Goal: Information Seeking & Learning: Find specific fact

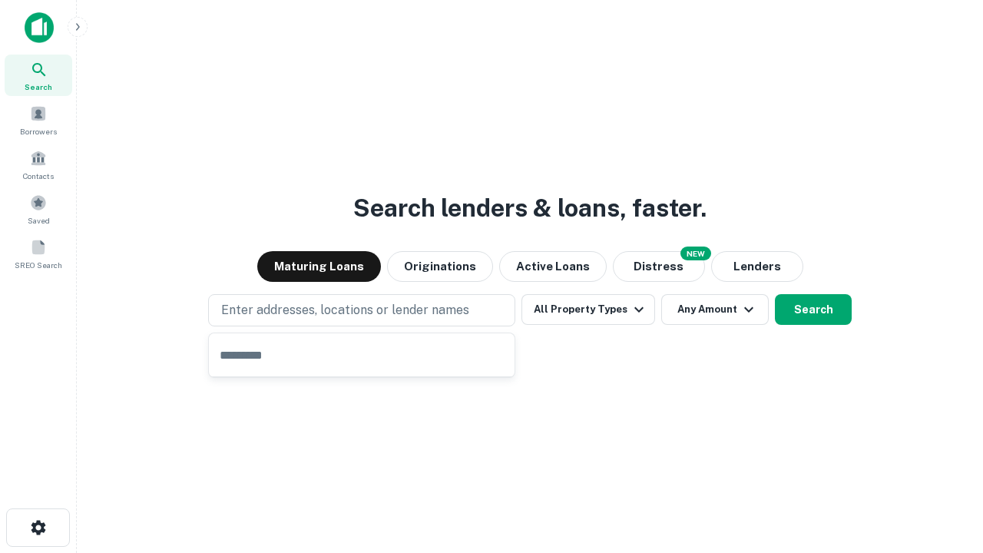
type input "**********"
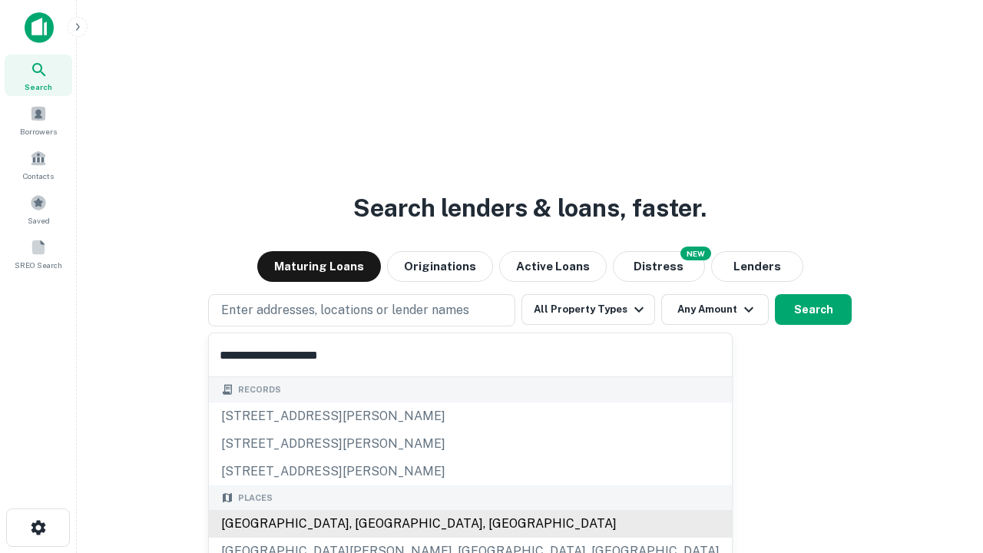
click at [367, 524] on div "[GEOGRAPHIC_DATA], [GEOGRAPHIC_DATA], [GEOGRAPHIC_DATA]" at bounding box center [470, 524] width 523 height 28
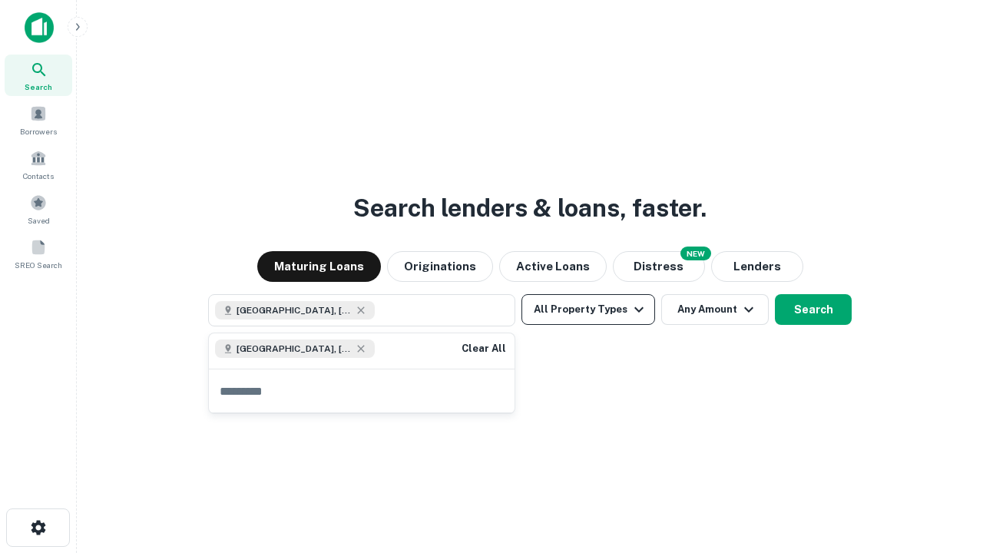
click at [588, 309] on button "All Property Types" at bounding box center [588, 309] width 134 height 31
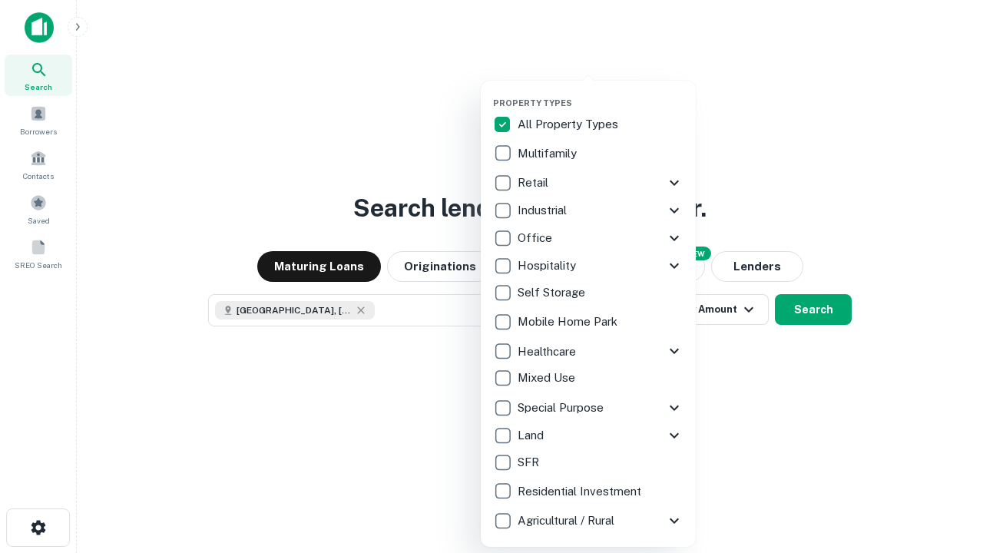
click at [601, 93] on button "button" at bounding box center [600, 93] width 215 height 1
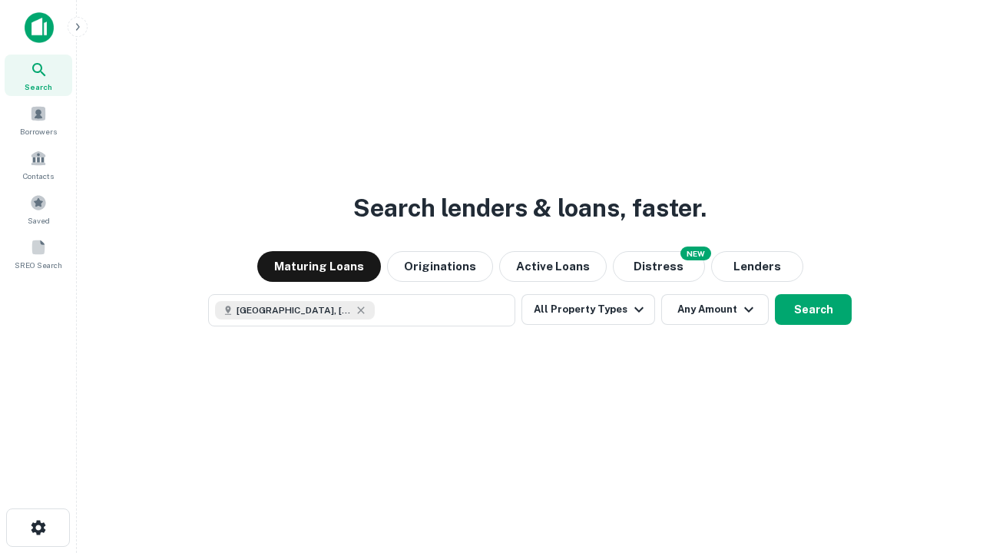
scroll to position [25, 0]
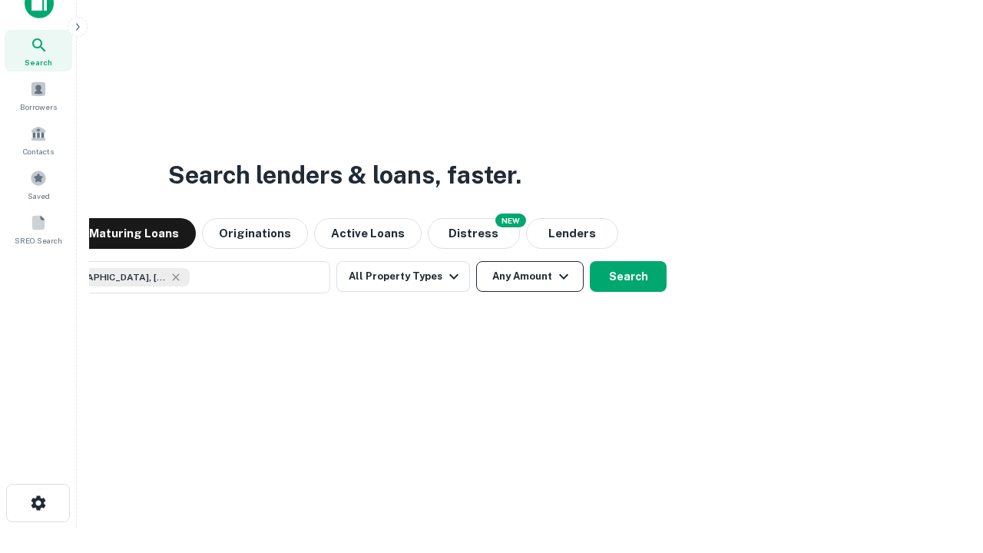
click at [476, 261] on button "Any Amount" at bounding box center [530, 276] width 108 height 31
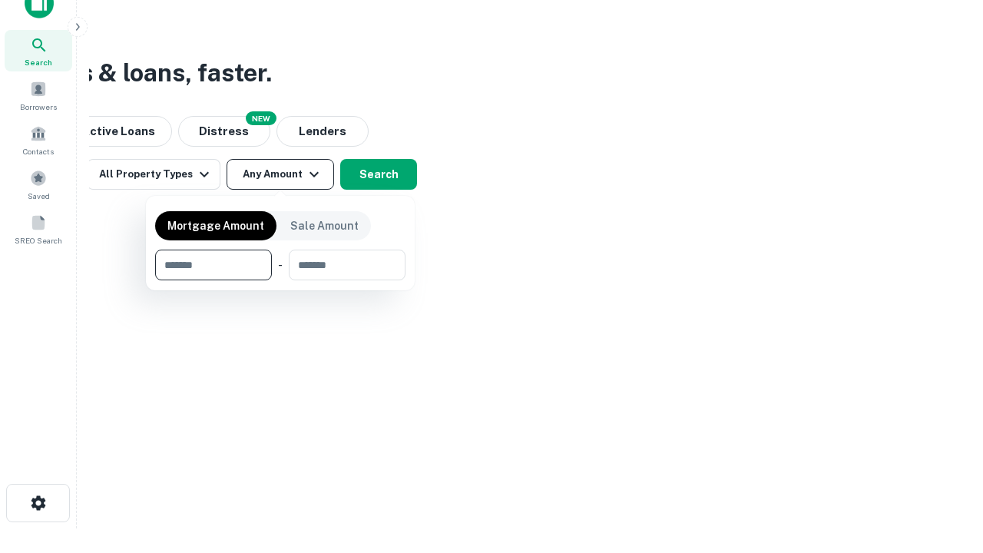
type input "*******"
click at [280, 280] on button "button" at bounding box center [280, 280] width 250 height 1
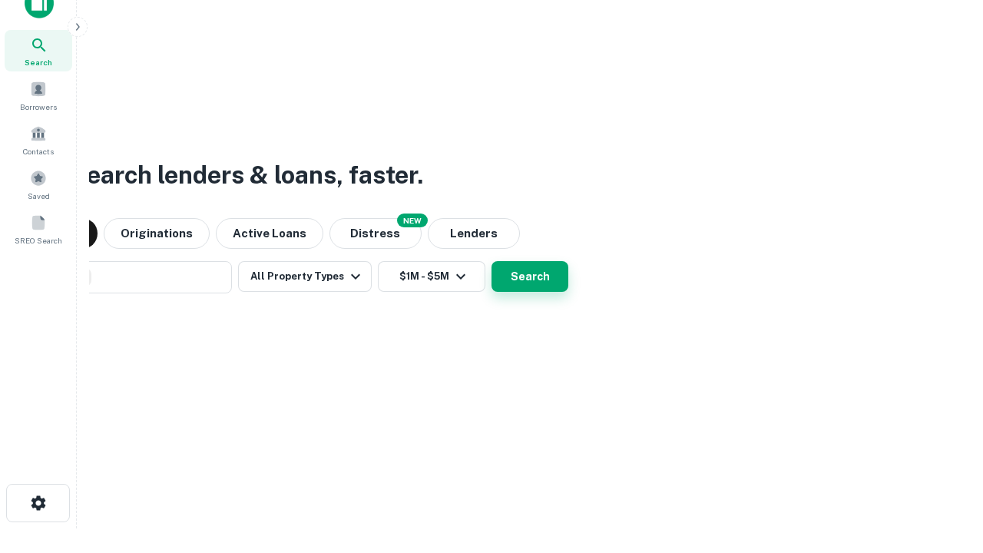
click at [491, 261] on button "Search" at bounding box center [529, 276] width 77 height 31
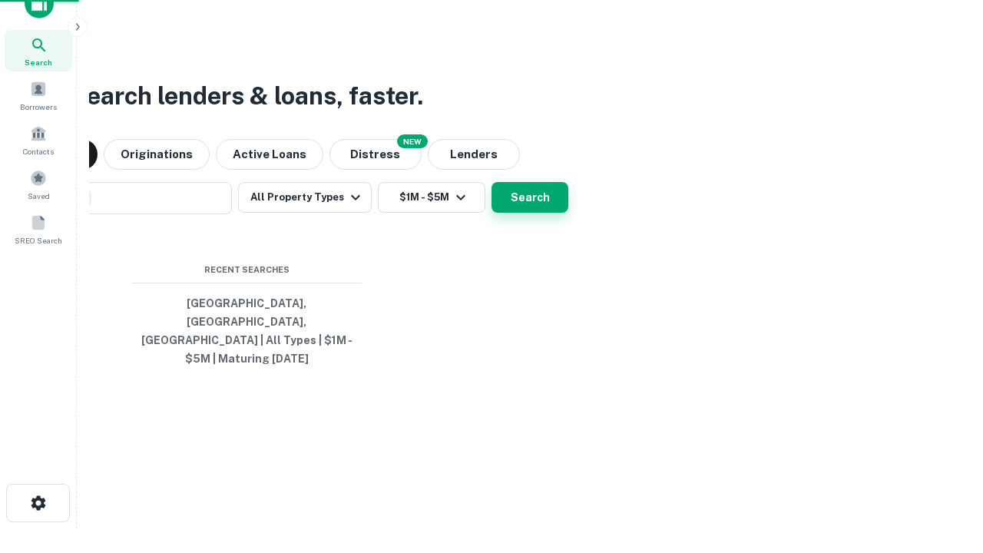
scroll to position [50, 435]
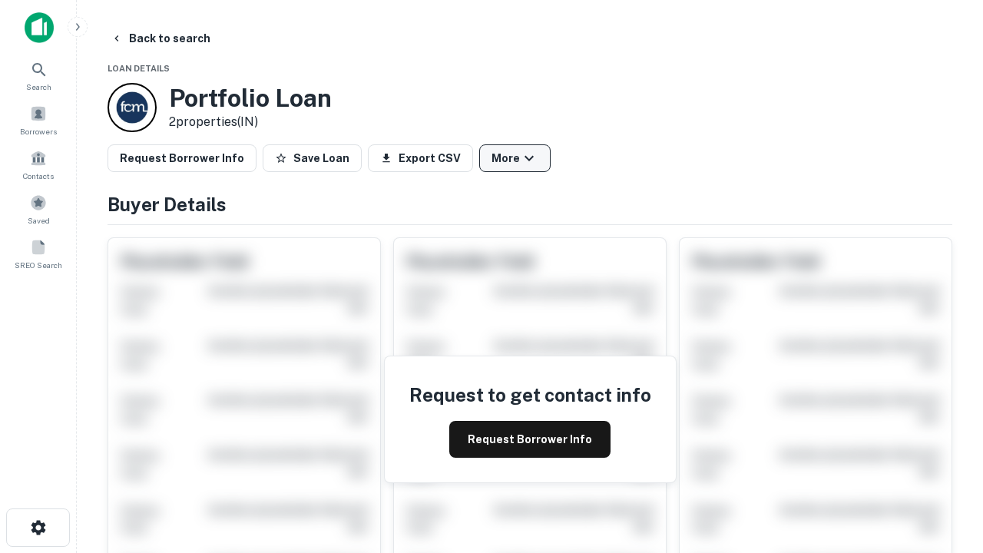
click at [515, 158] on button "More" at bounding box center [514, 158] width 71 height 28
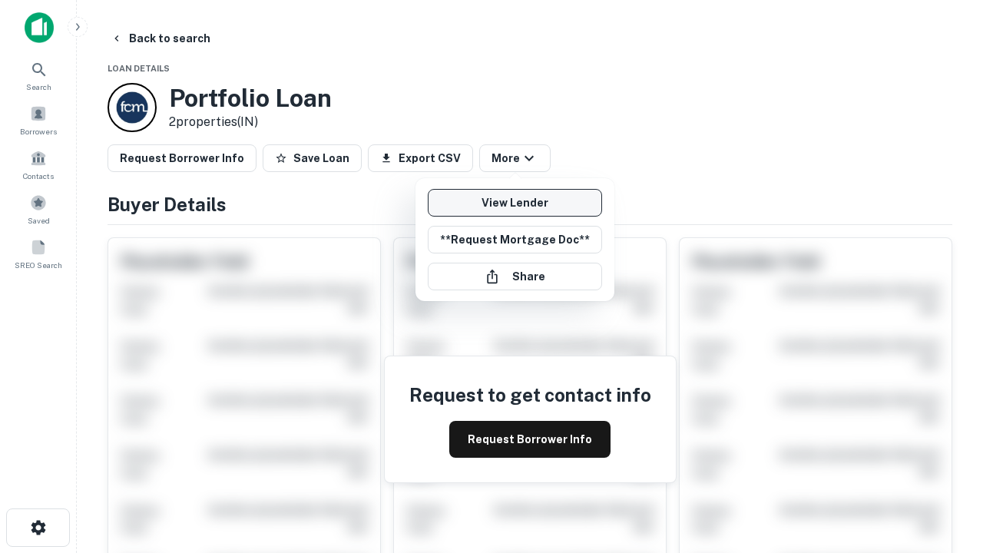
click at [515, 203] on link "View Lender" at bounding box center [515, 203] width 174 height 28
